Goal: Transaction & Acquisition: Purchase product/service

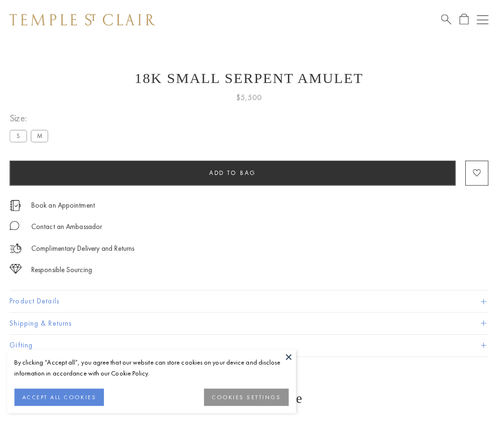
scroll to position [16, 0]
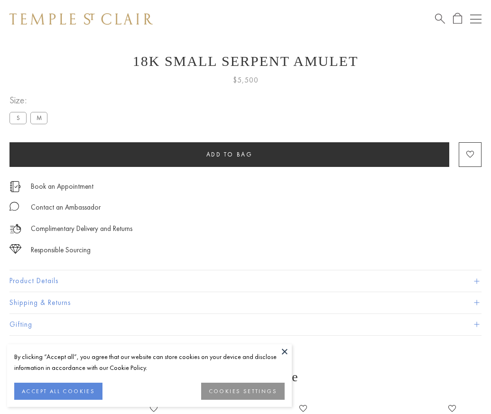
click at [229, 154] on span "Add to bag" at bounding box center [229, 154] width 47 height 8
